Goal: Understand process/instructions

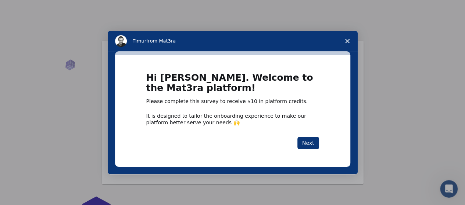
click at [344, 42] on span "Close survey" at bounding box center [347, 41] width 21 height 21
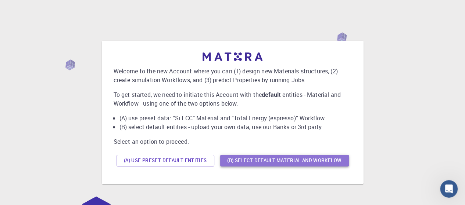
click at [249, 159] on button "(B) Select default material and workflow" at bounding box center [284, 161] width 129 height 12
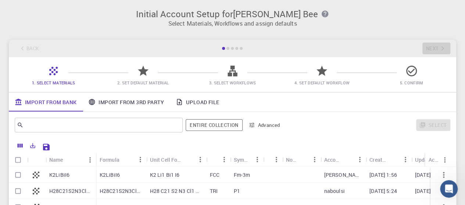
click at [229, 49] on div at bounding box center [227, 48] width 3 height 3
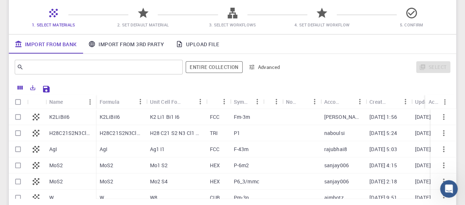
scroll to position [58, 0]
click at [439, 118] on icon "button" at bounding box center [443, 116] width 9 height 9
click at [441, 115] on icon "button" at bounding box center [443, 116] width 9 height 9
click at [437, 118] on div "Actions" at bounding box center [434, 118] width 20 height 8
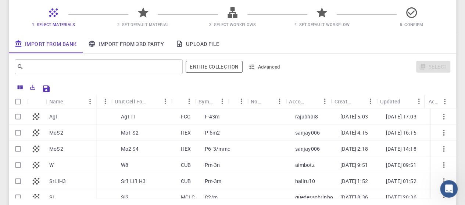
scroll to position [33, 35]
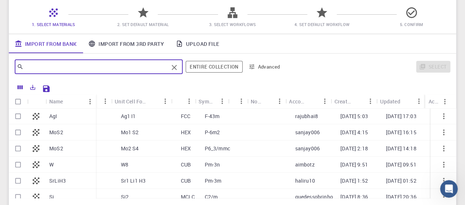
click at [147, 70] on input "text" at bounding box center [96, 67] width 145 height 10
type input "smc"
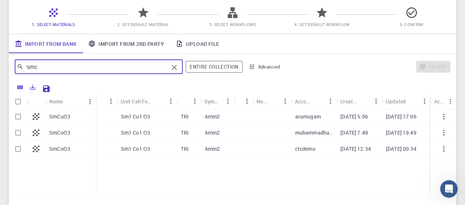
scroll to position [0, 29]
